Goal: Information Seeking & Learning: Learn about a topic

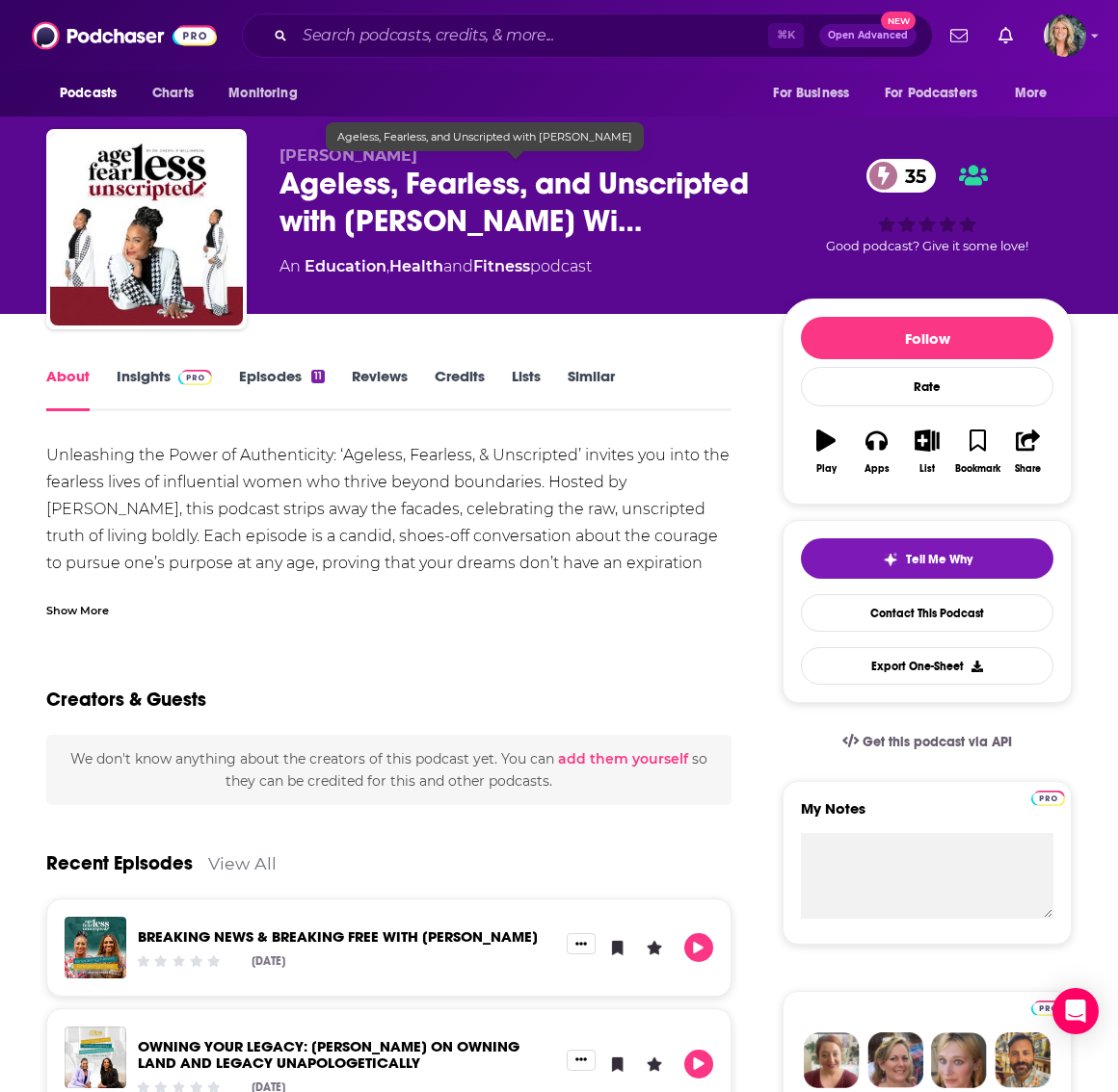
click at [384, 218] on span "Ageless, Fearless, and Unscripted with [PERSON_NAME] Wi…" at bounding box center [515, 202] width 472 height 75
click at [135, 377] on link "Insights" at bounding box center [164, 389] width 95 height 45
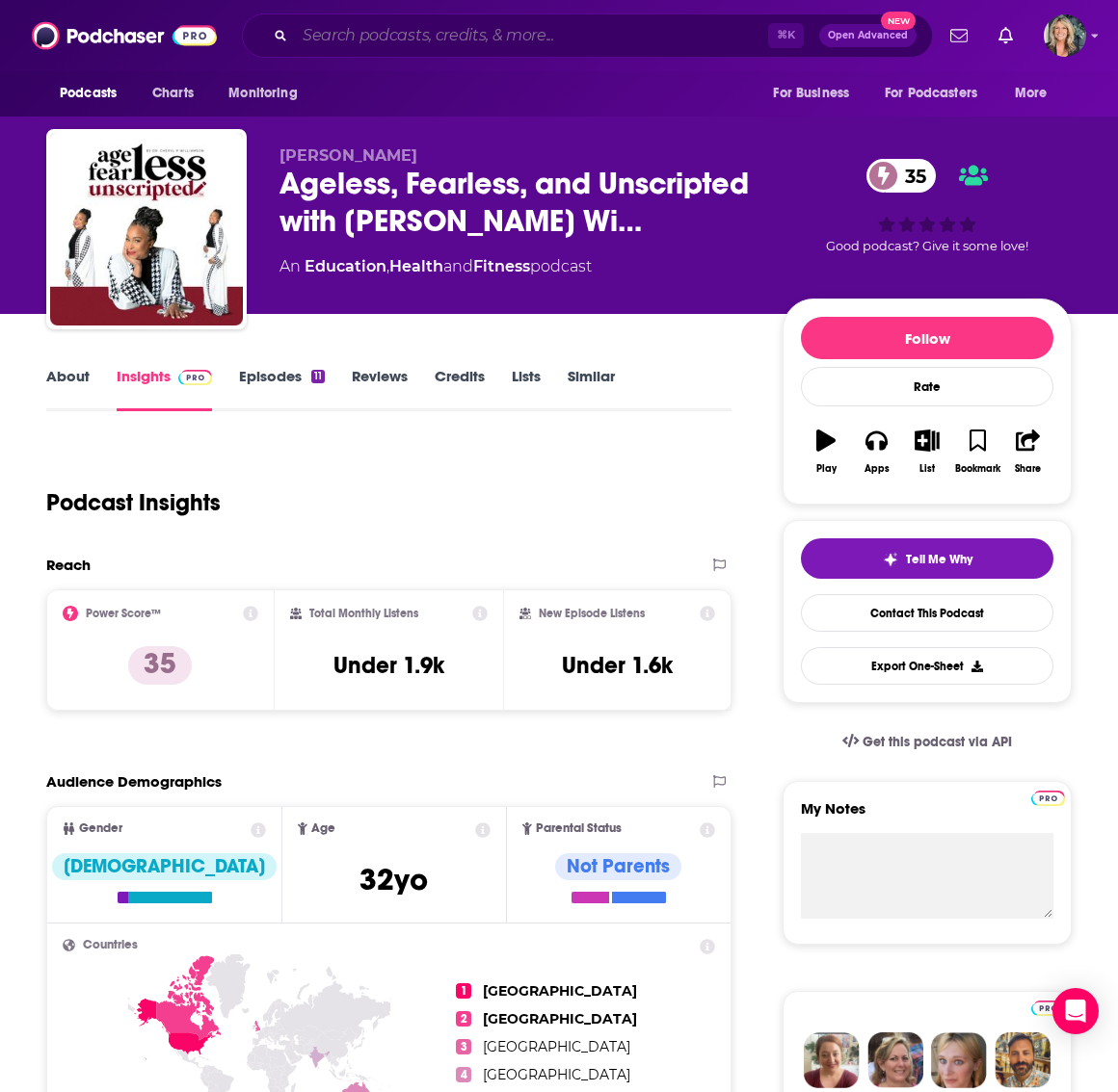
click at [456, 43] on input "Search podcasts, credits, & more..." at bounding box center [532, 35] width 473 height 31
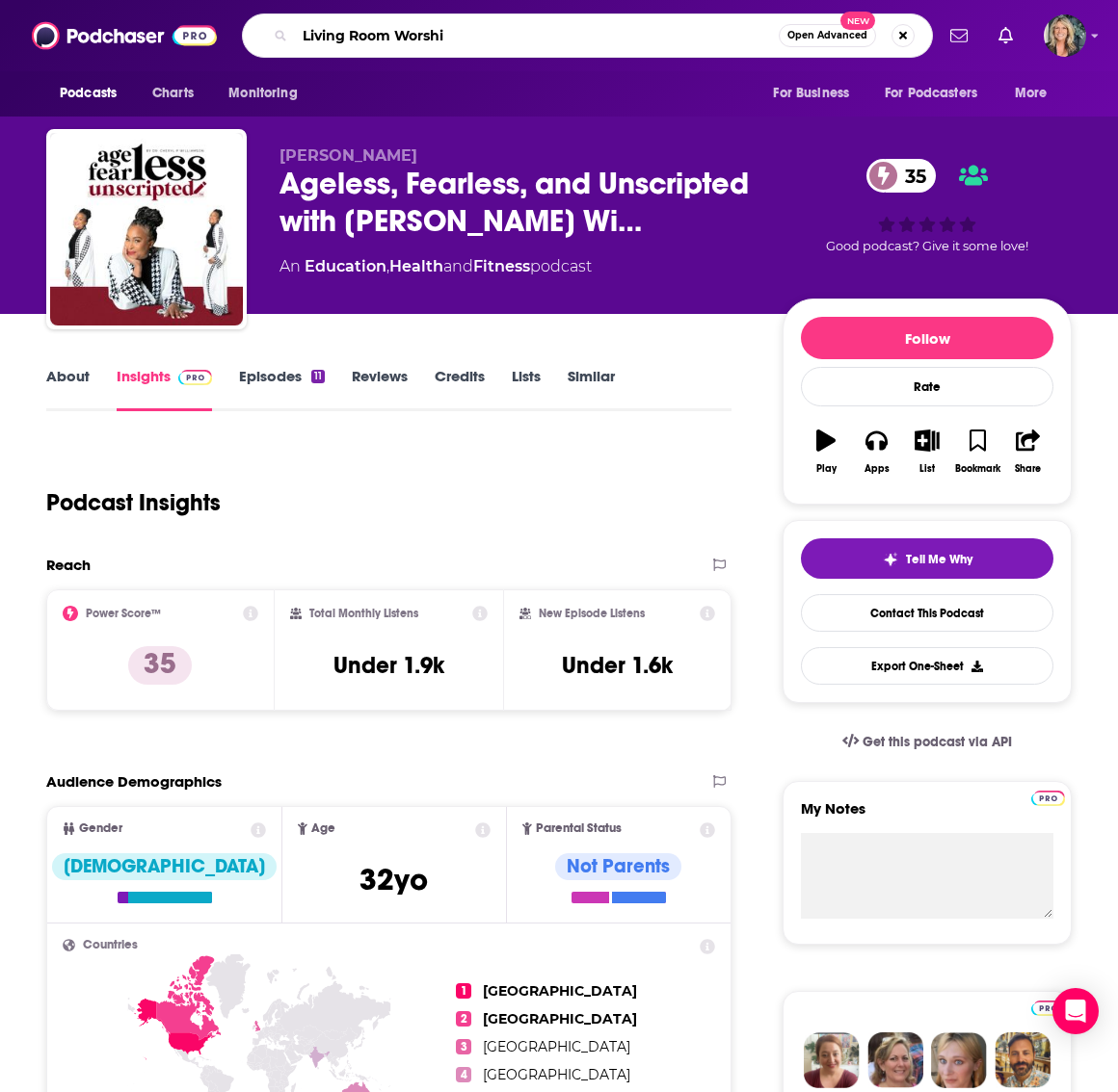
type input "Living Room Worship"
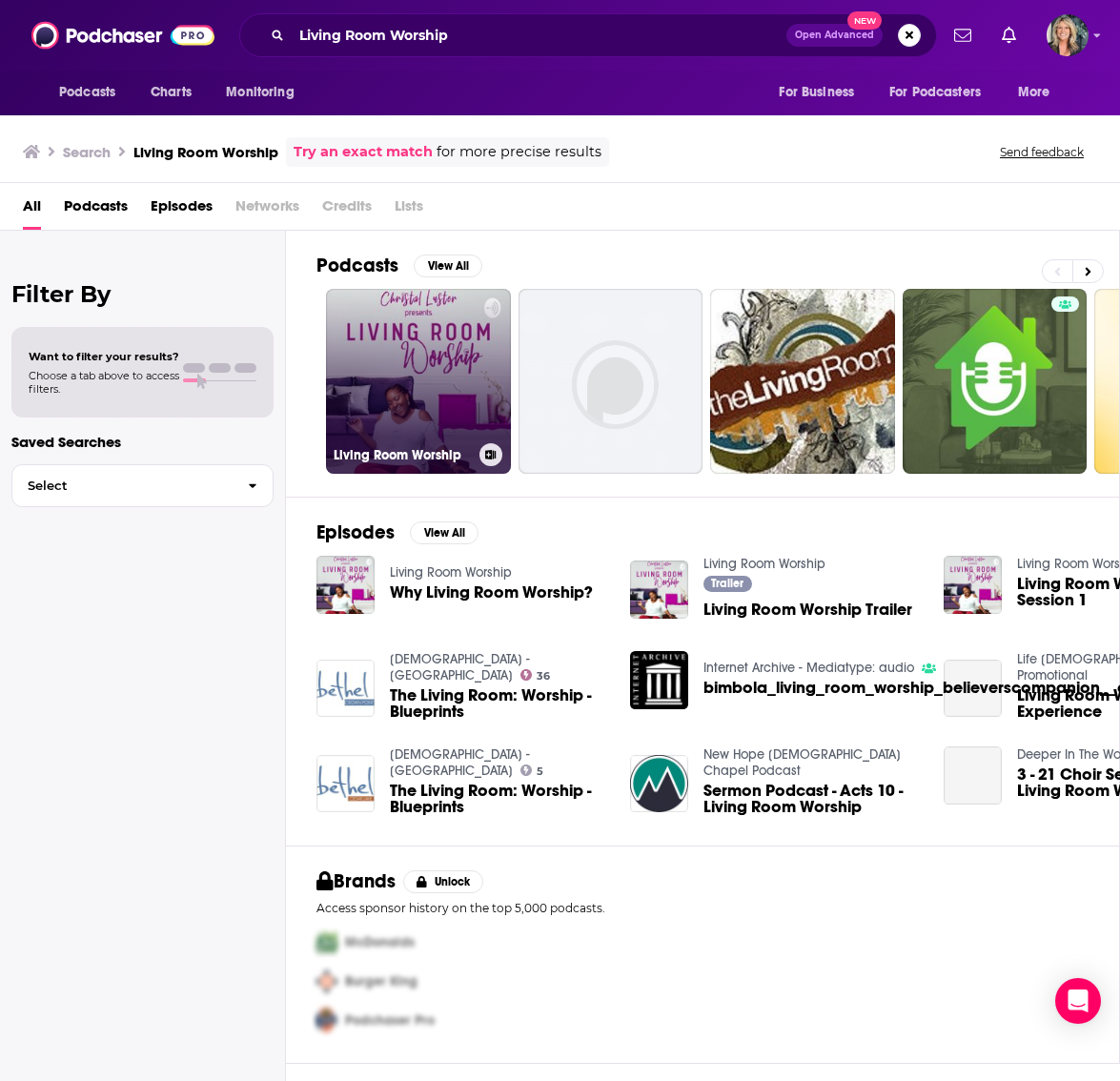
click at [397, 358] on link "Living Room Worship" at bounding box center [418, 381] width 185 height 185
